Goal: Task Accomplishment & Management: Use online tool/utility

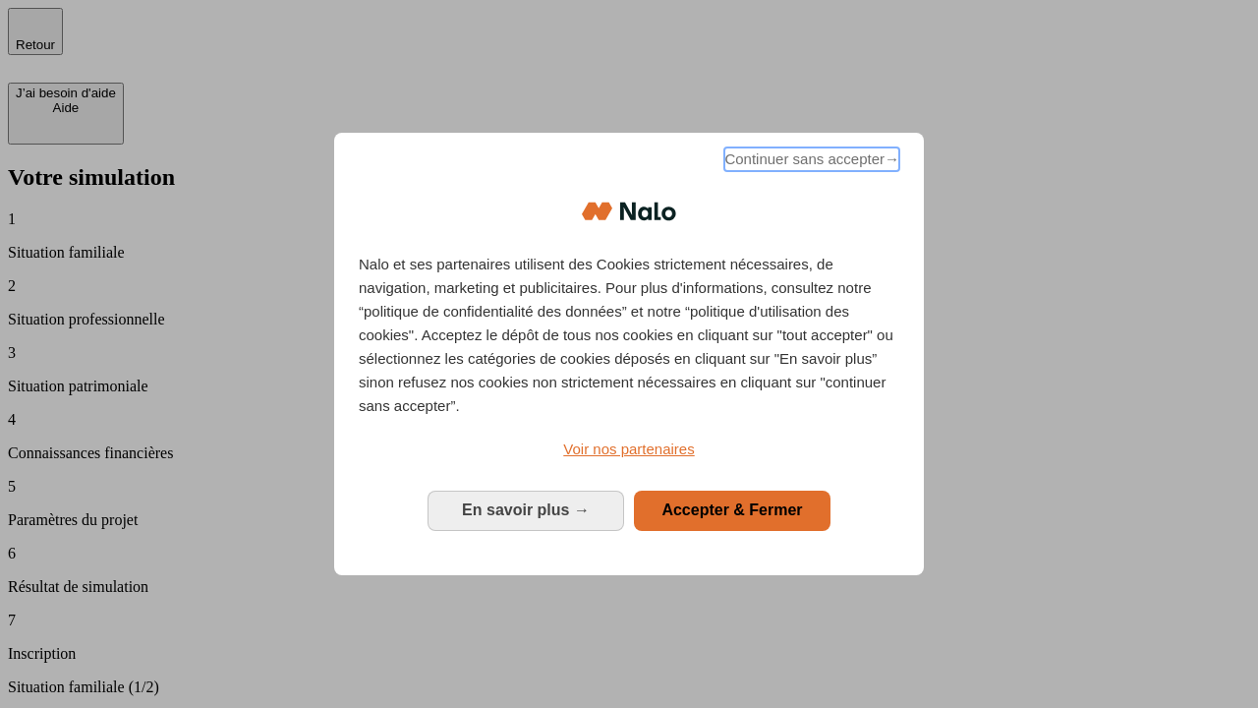
click at [810, 162] on span "Continuer sans accepter →" at bounding box center [812, 159] width 175 height 24
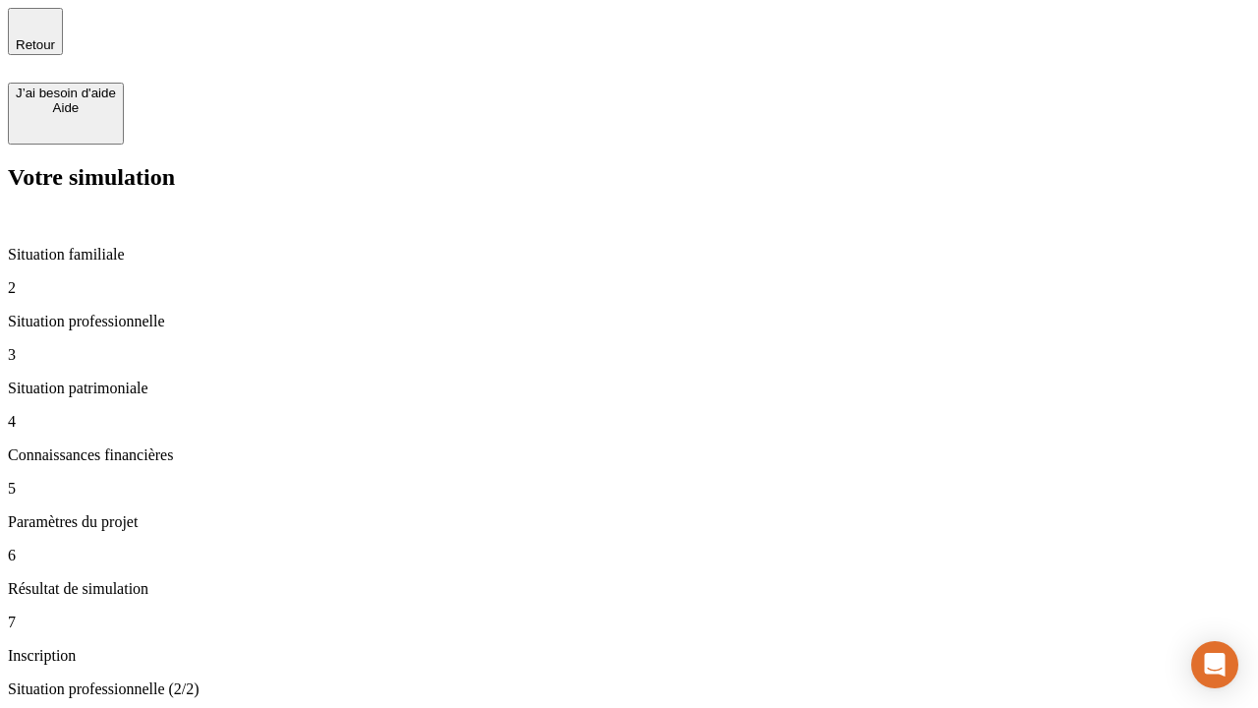
type input "30 000"
type input "0"
type input "1 000"
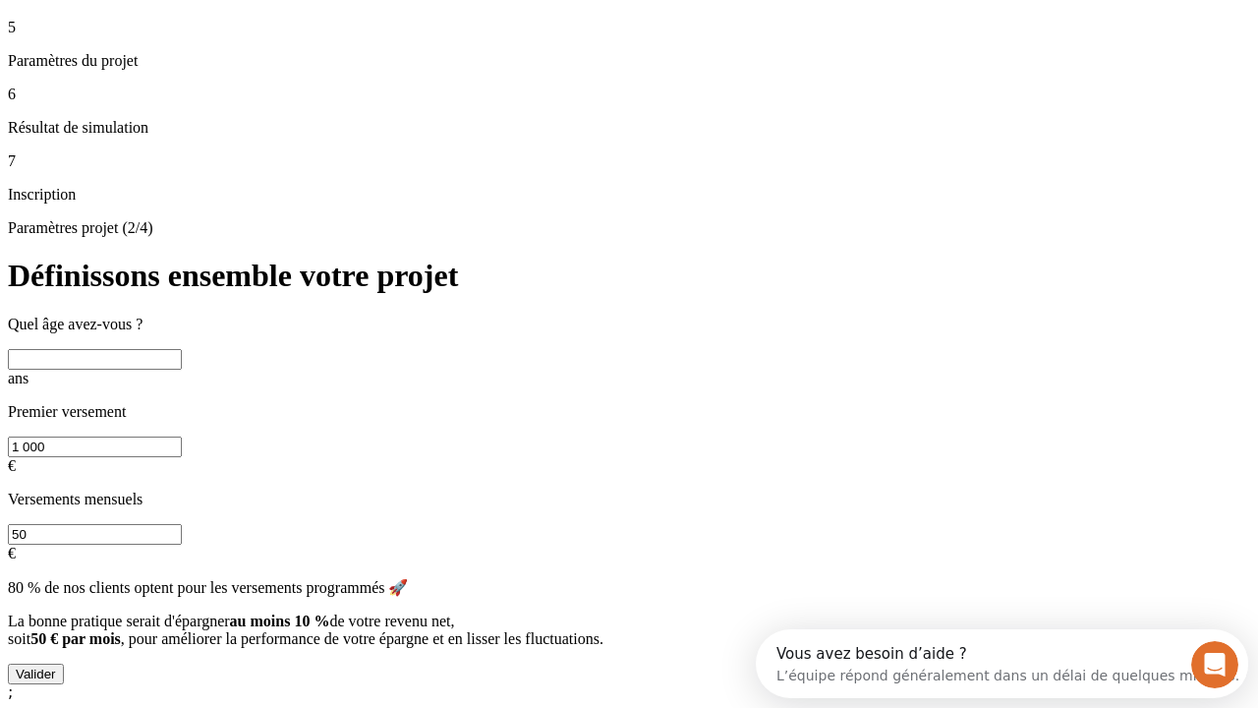
scroll to position [37, 0]
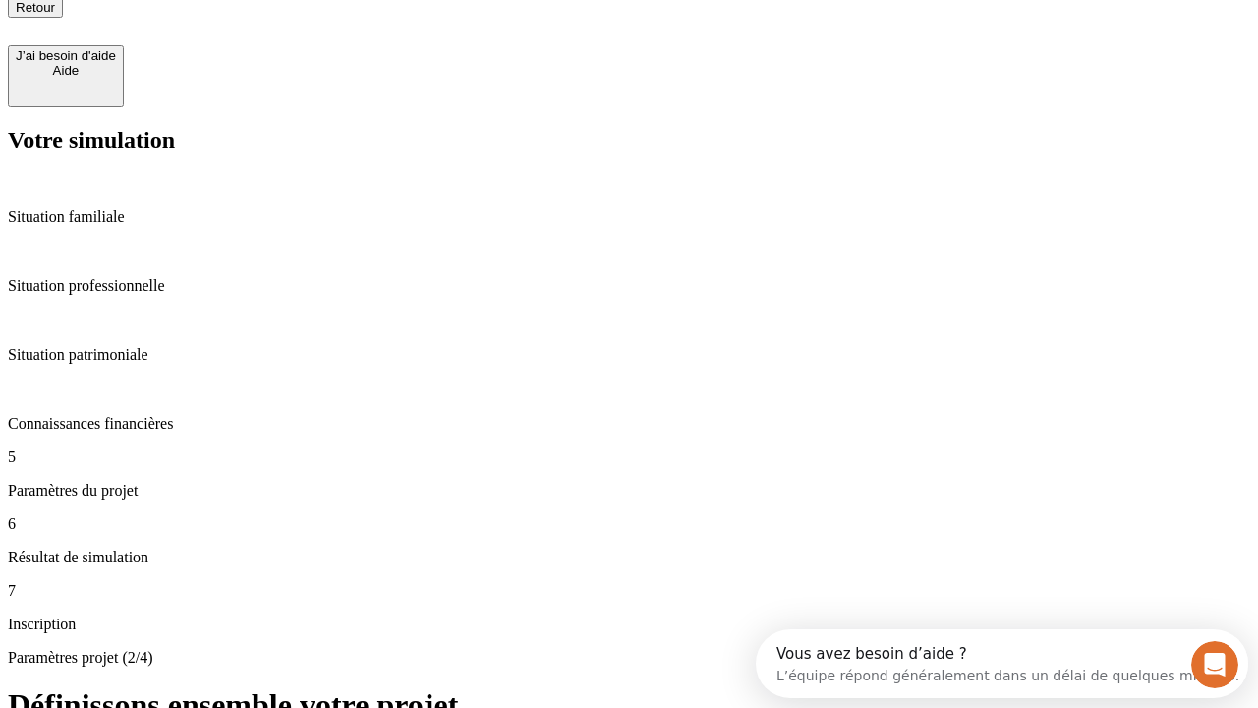
type input "40"
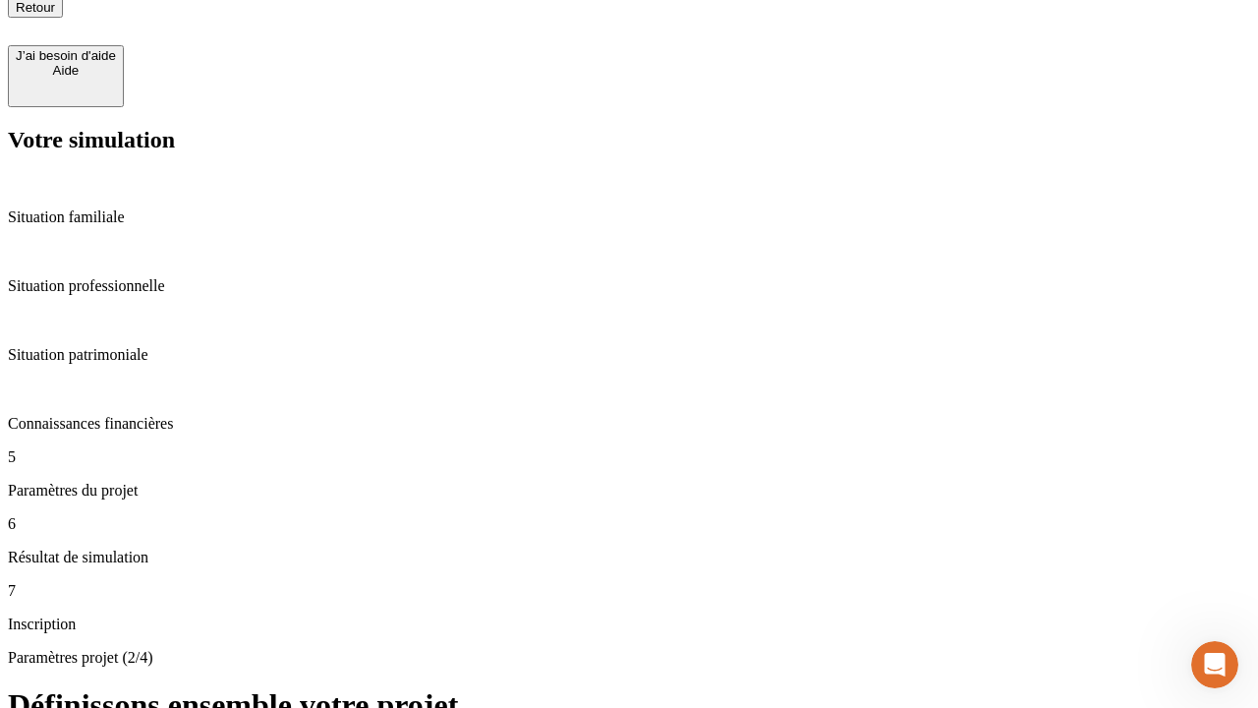
type input "200 000"
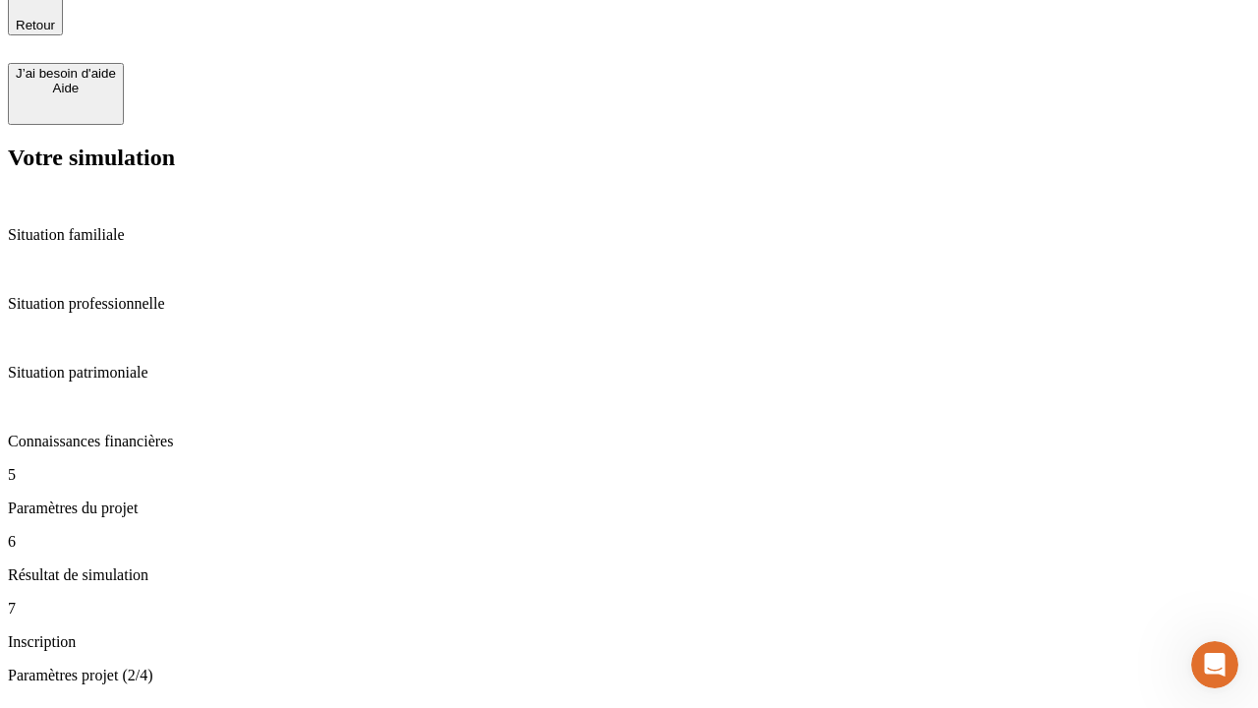
type input "640"
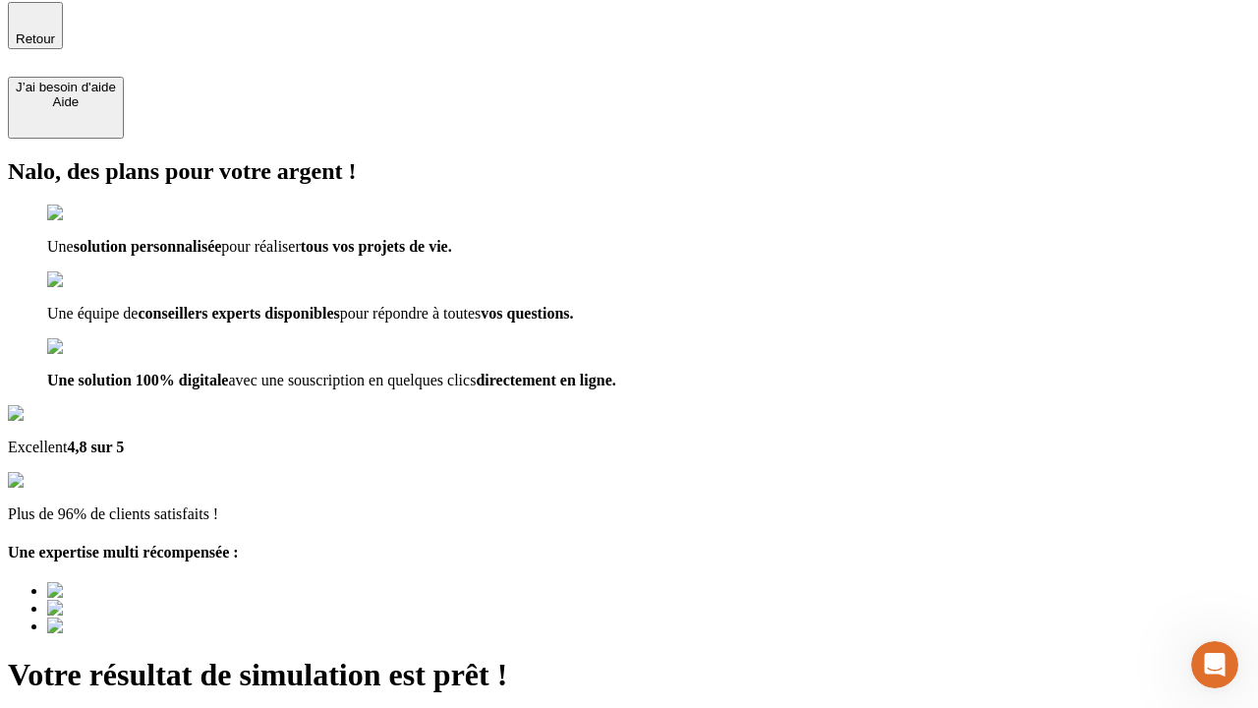
type input "[EMAIL_ADDRESS][DOMAIN_NAME]"
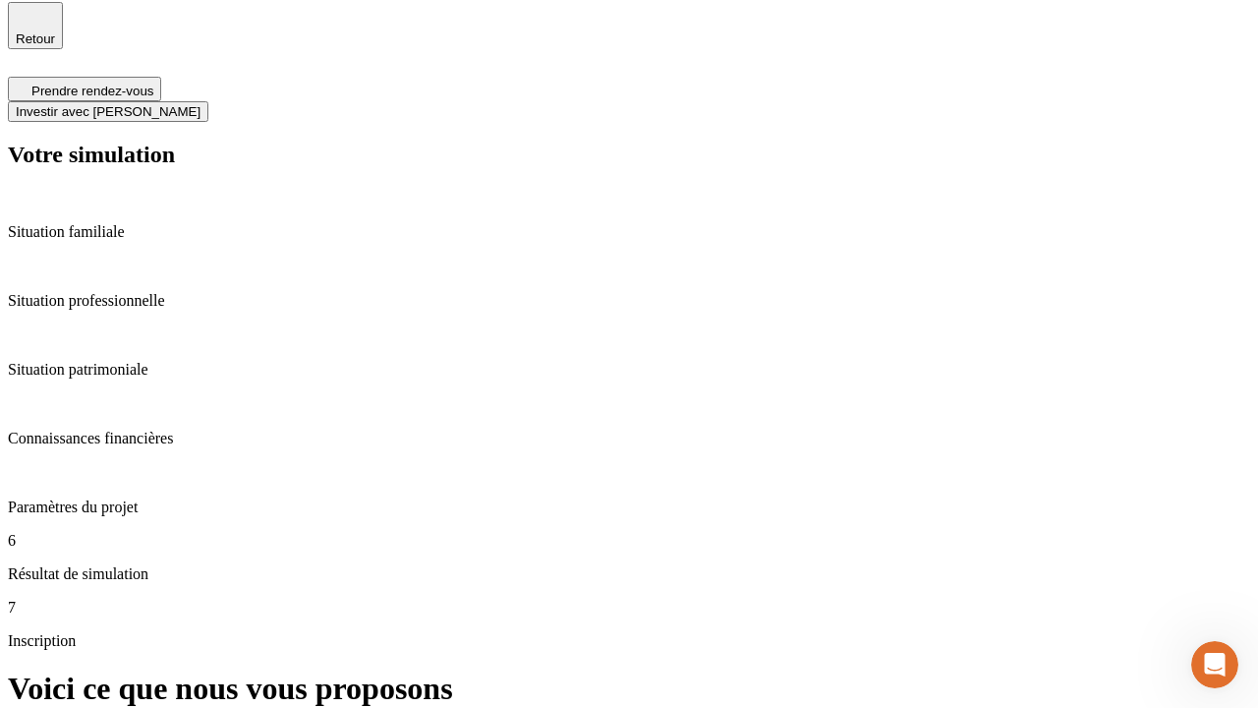
click at [201, 104] on span "Investir avec [PERSON_NAME]" at bounding box center [108, 111] width 185 height 15
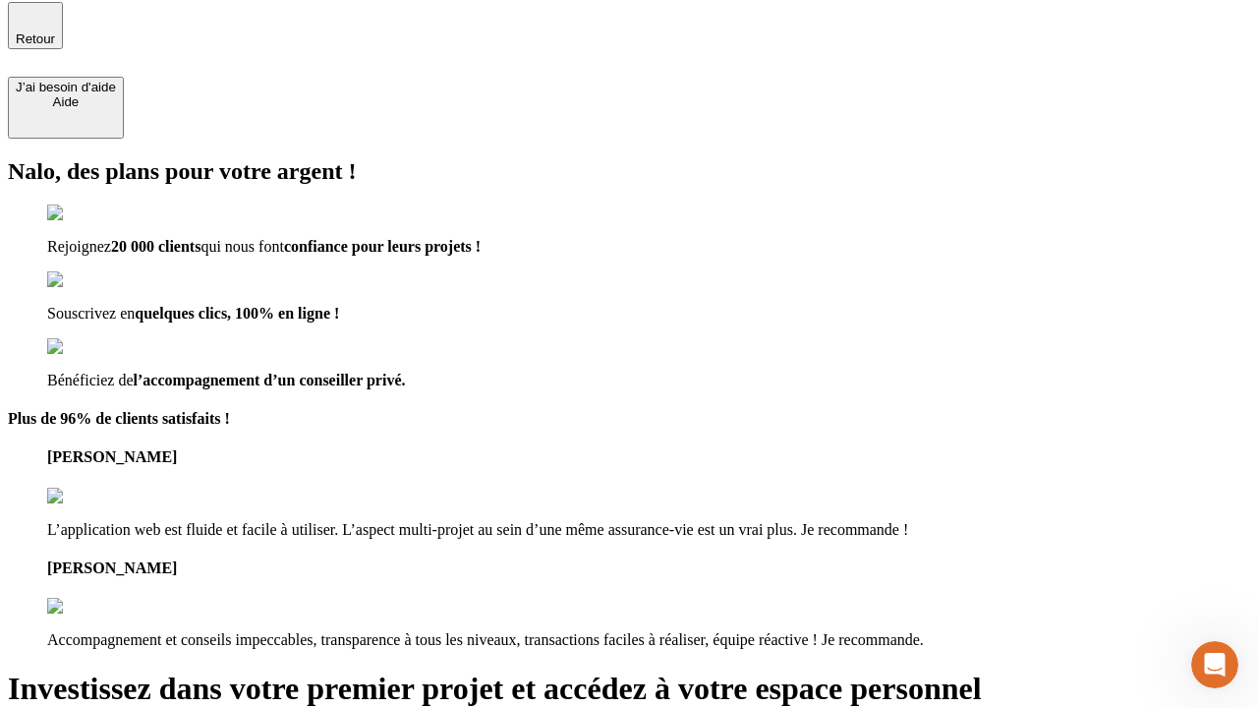
scroll to position [4, 0]
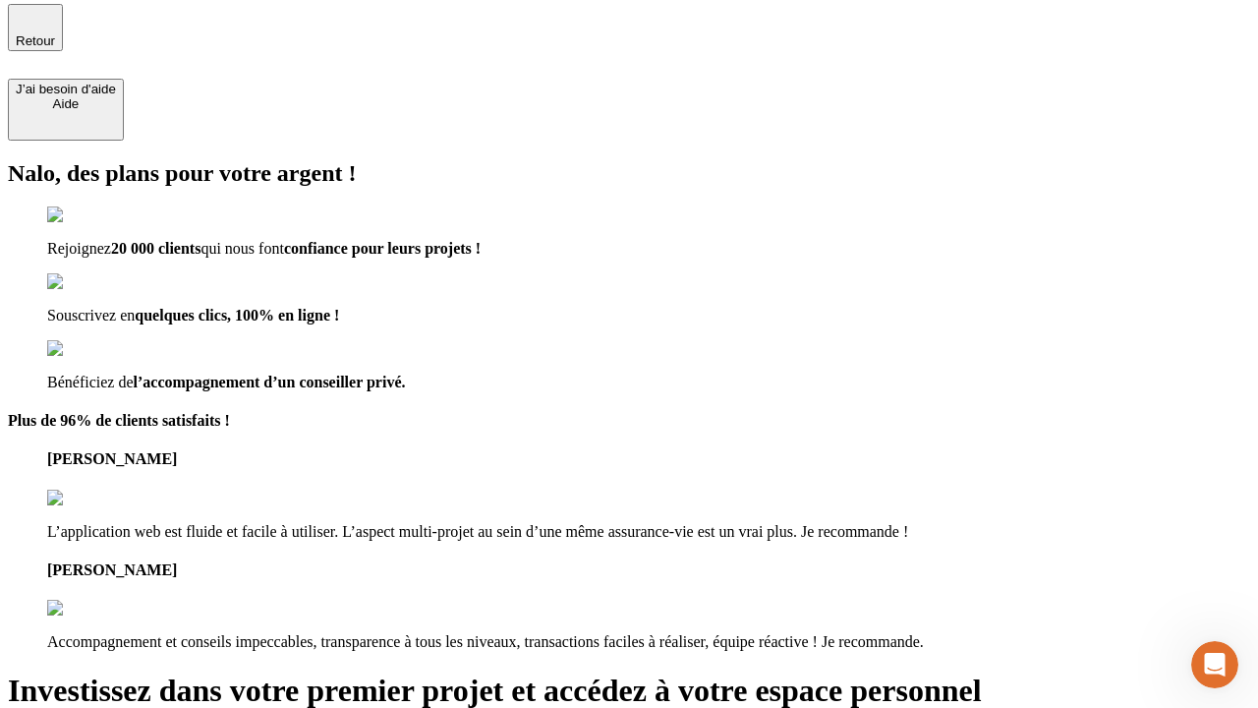
type input "[PERSON_NAME][EMAIL_ADDRESS][DOMAIN_NAME]"
